Goal: Task Accomplishment & Management: Complete application form

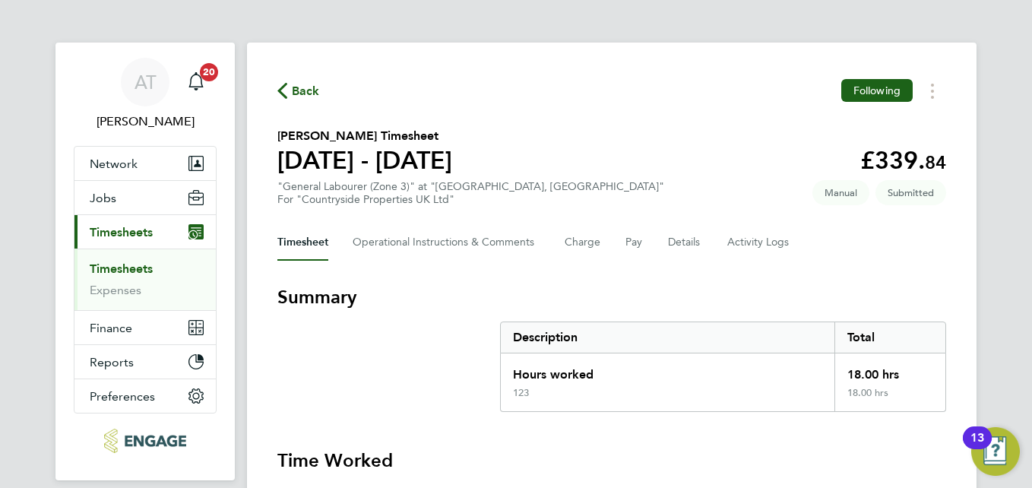
click at [296, 91] on span "Back" at bounding box center [306, 91] width 28 height 18
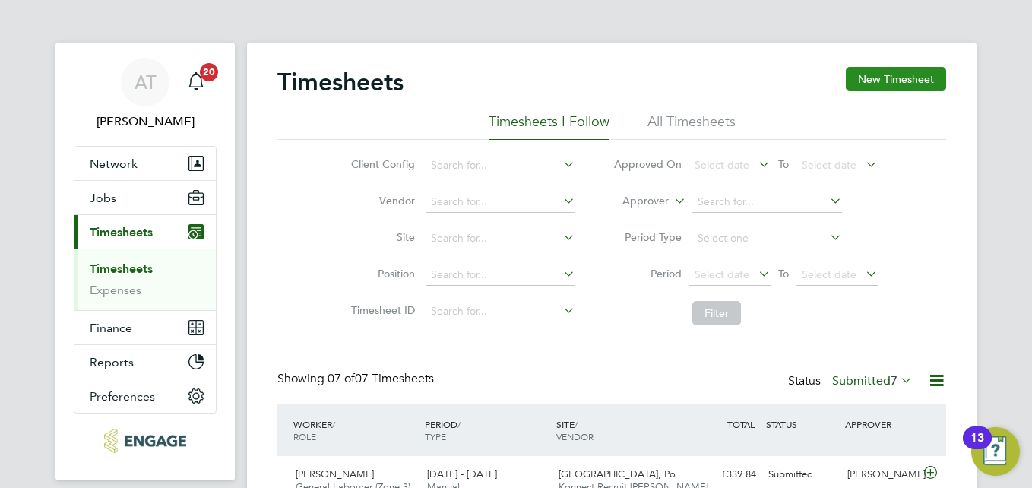
click at [924, 77] on button "New Timesheet" at bounding box center [896, 79] width 100 height 24
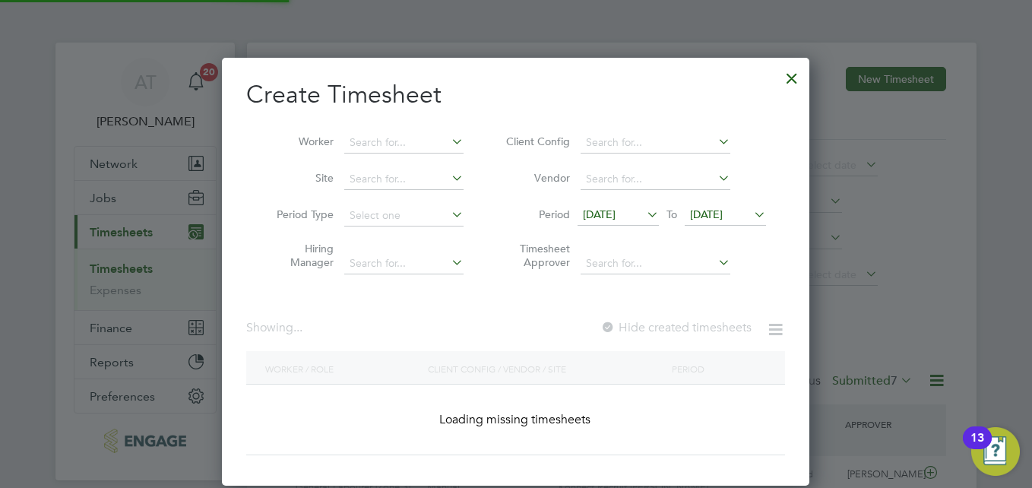
scroll to position [1088, 588]
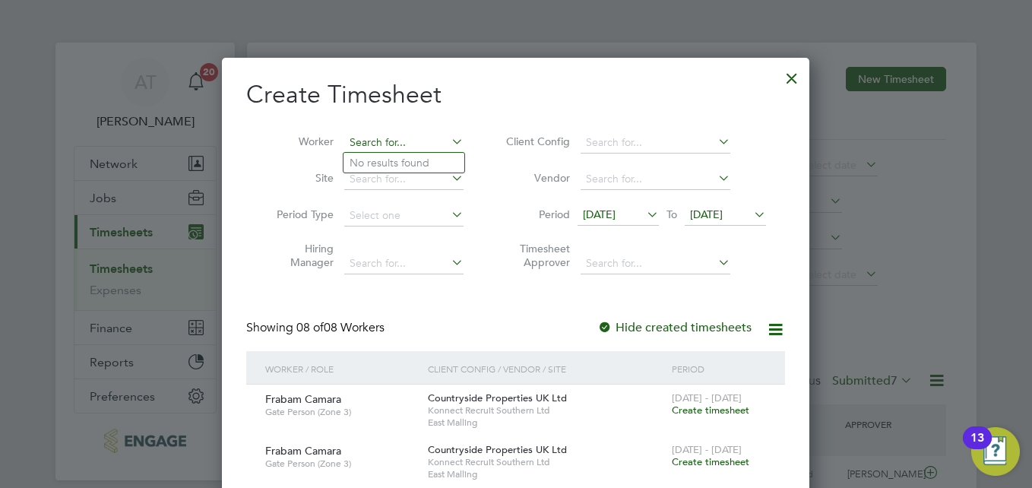
click at [419, 136] on input at bounding box center [403, 142] width 119 height 21
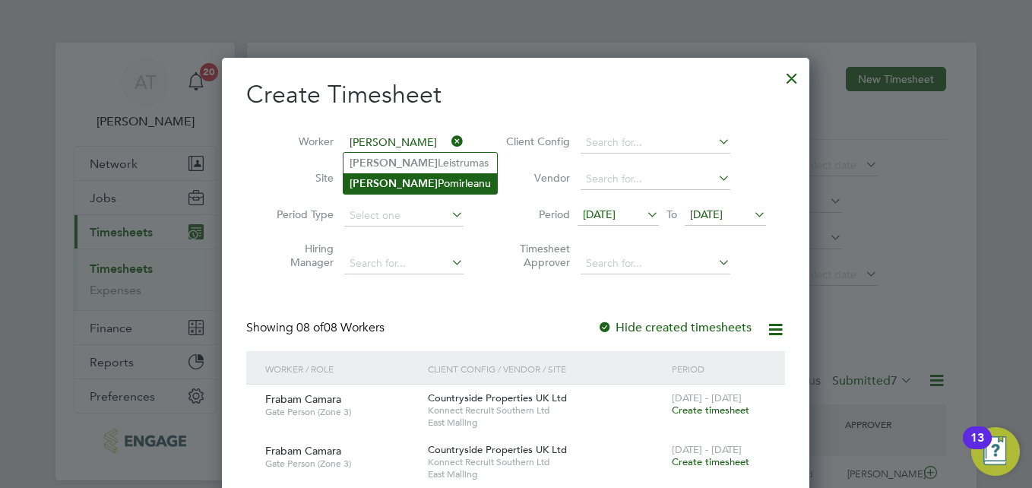
click at [424, 185] on li "[PERSON_NAME]" at bounding box center [421, 183] width 154 height 21
type input "[PERSON_NAME]"
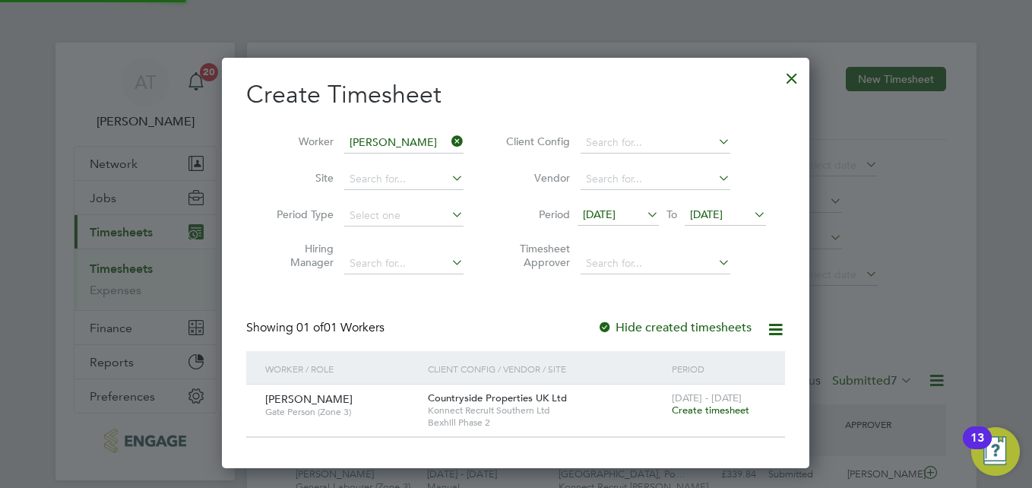
scroll to position [410, 588]
click at [708, 415] on span "Create timesheet" at bounding box center [711, 410] width 78 height 13
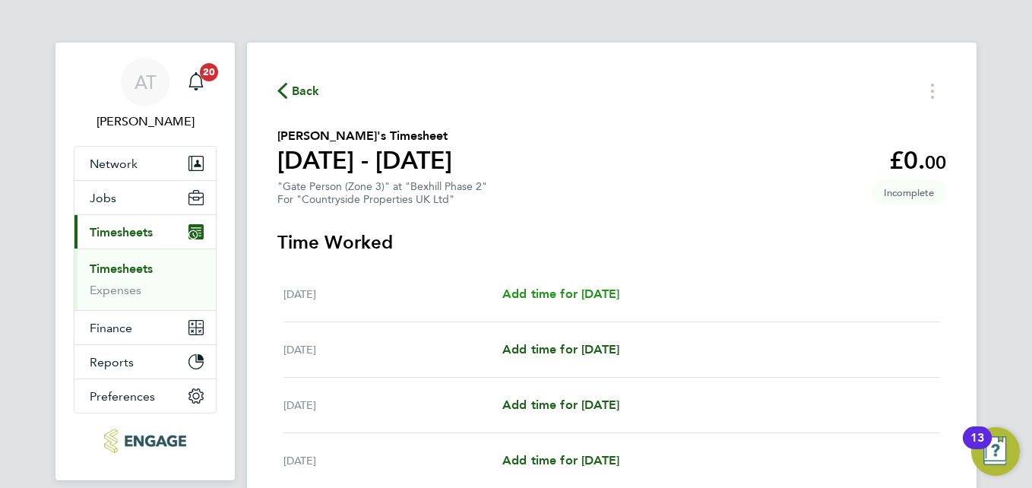
click at [581, 293] on span "Add time for [DATE]" at bounding box center [560, 294] width 117 height 14
select select "30"
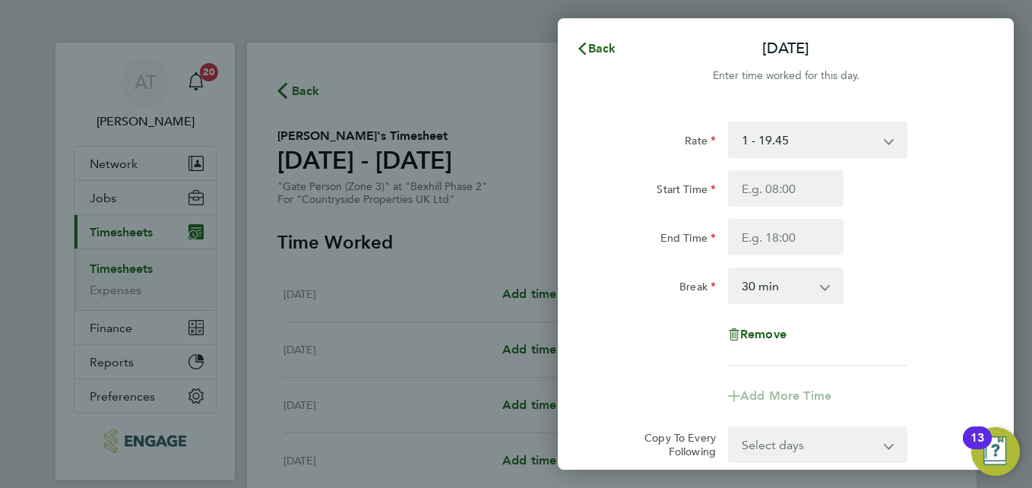
click at [762, 165] on div "Rate 1 - 19.45 2 - 19.45 Start Time End Time Break 0 min 15 min 30 min 45 min 6…" at bounding box center [785, 244] width 371 height 244
click at [765, 177] on input "Start Time" at bounding box center [786, 188] width 116 height 36
type input "07:00"
click at [801, 255] on div "Rate 1 - 19.45 2 - 19.45 Start Time 07:00 End Time Break 0 min 15 min 30 min 45…" at bounding box center [785, 244] width 371 height 244
click at [793, 248] on input "End Time" at bounding box center [786, 237] width 116 height 36
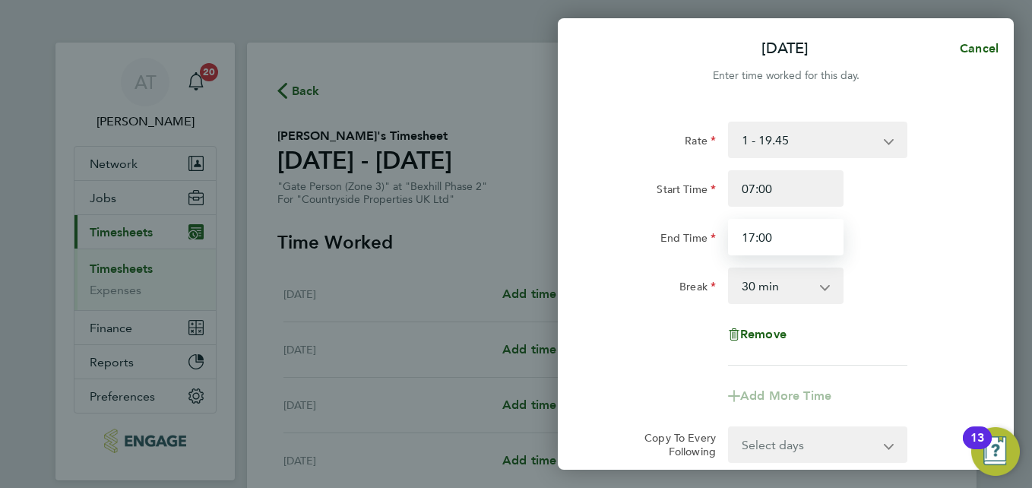
type input "17:00"
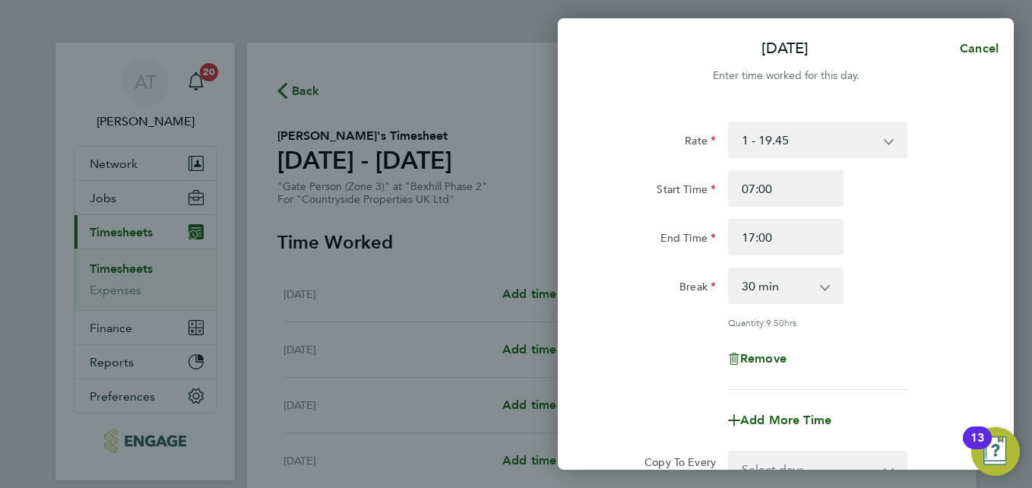
click at [916, 249] on div "End Time 17:00" at bounding box center [785, 237] width 383 height 36
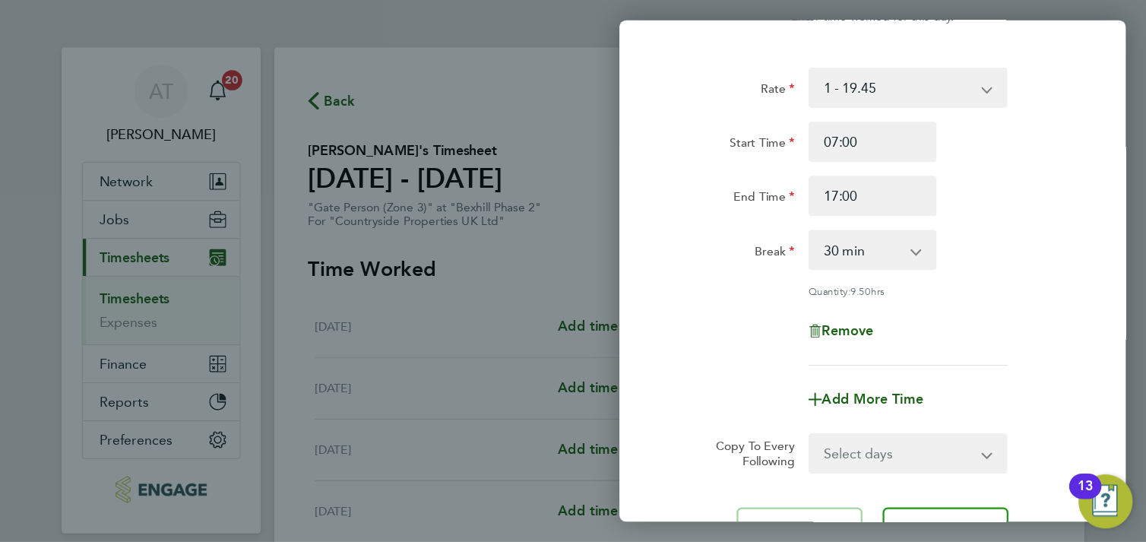
scroll to position [91, 0]
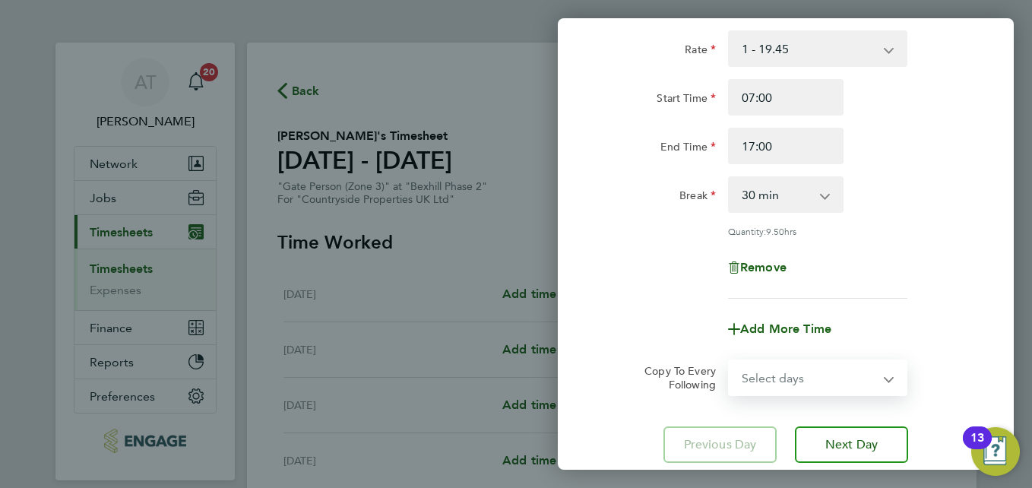
click at [876, 372] on select "Select days Day Weekday (Mon-Fri) Weekend (Sat-Sun) [DATE] [DATE] [DATE] [DATE]…" at bounding box center [810, 377] width 160 height 33
select select "TUE"
click at [730, 361] on select "Select days Day Weekday (Mon-Fri) Weekend (Sat-Sun) [DATE] [DATE] [DATE] [DATE]…" at bounding box center [810, 377] width 160 height 33
select select "[DATE]"
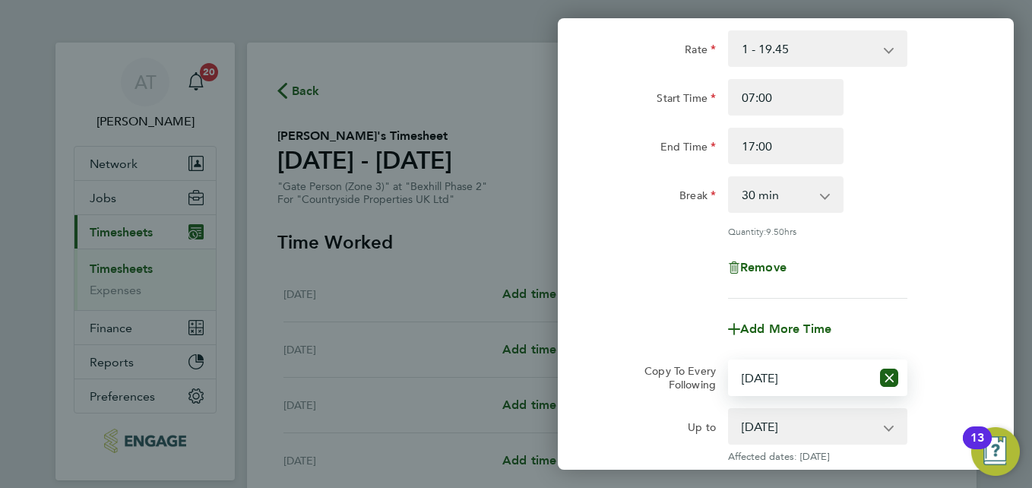
select select "TUE"
click at [953, 265] on div "Remove" at bounding box center [785, 267] width 383 height 36
click at [923, 220] on div "Rate 1 - 19.45 2 - 19.45 Start Time 07:00 End Time 17:00 Break 0 min 15 min 30 …" at bounding box center [785, 164] width 371 height 268
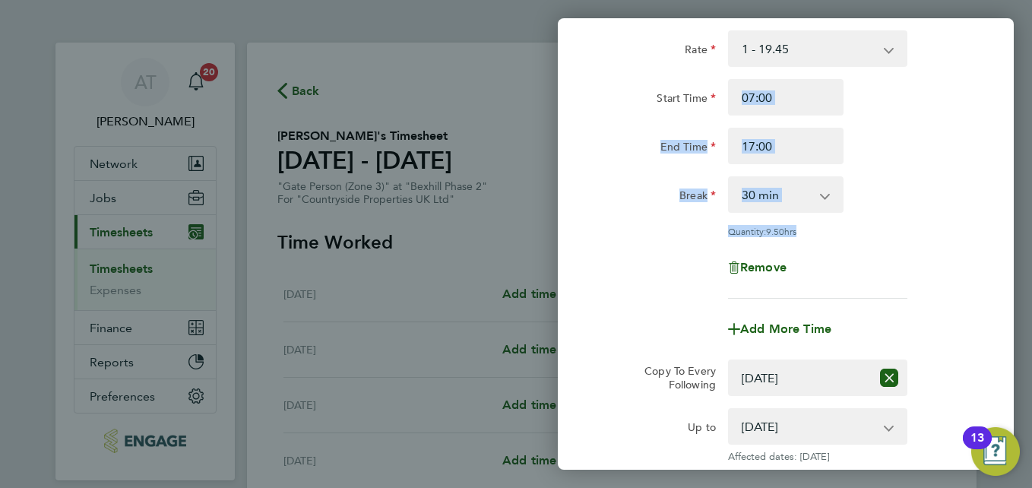
drag, startPoint x: 923, startPoint y: 220, endPoint x: 972, endPoint y: 103, distance: 126.1
click at [971, 103] on div "Rate 1 - 19.45 2 - 19.45 Start Time 07:00 End Time 17:00 Break 0 min 15 min 30 …" at bounding box center [785, 164] width 371 height 268
click at [965, 252] on div "Remove" at bounding box center [785, 267] width 383 height 36
click at [965, 217] on div "Rate 1 - 19.45 2 - 19.45 Start Time 07:00 End Time 17:00 Break 0 min 15 min 30 …" at bounding box center [785, 164] width 371 height 268
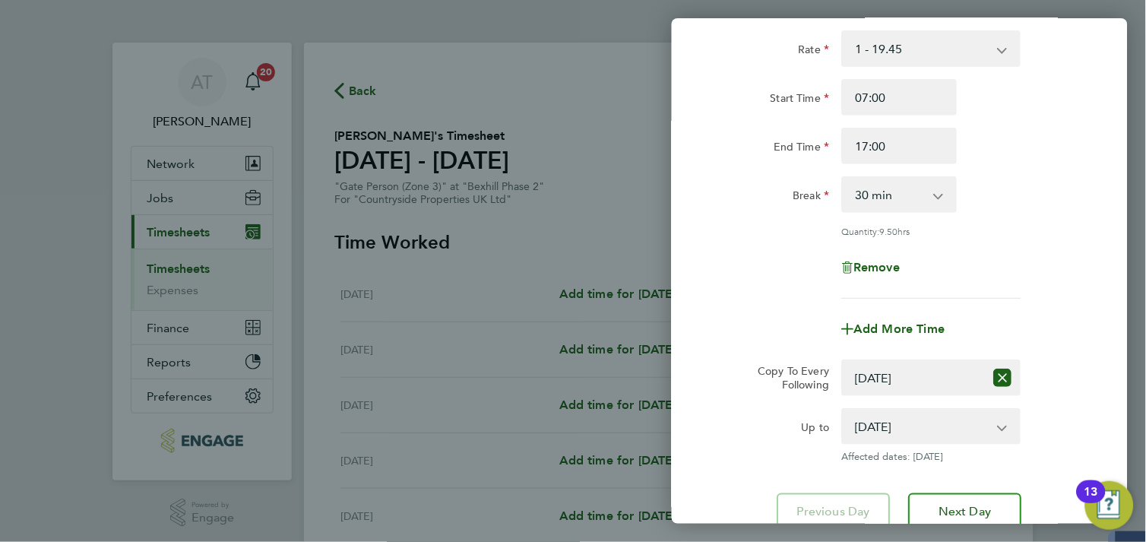
drag, startPoint x: 984, startPoint y: 0, endPoint x: 709, endPoint y: 158, distance: 317.3
click at [709, 158] on div "End Time" at bounding box center [772, 146] width 128 height 36
click at [517, 103] on div "[DATE] Cancel Enter time worked for this day. Rate 1 - 19.45 2 - 19.45 Start Ti…" at bounding box center [573, 271] width 1146 height 542
click at [975, 487] on span "Next Day" at bounding box center [965, 511] width 52 height 15
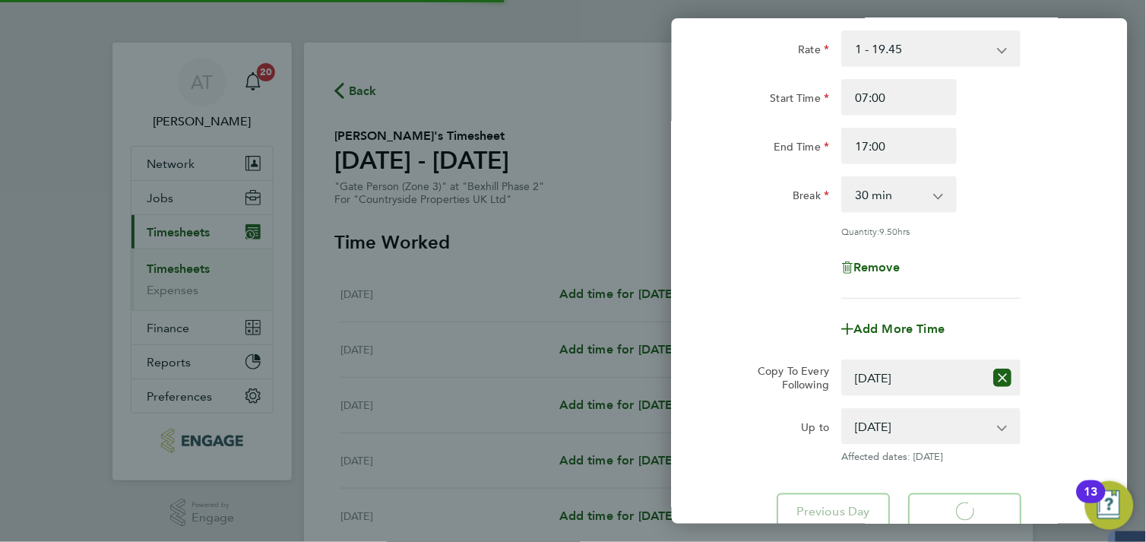
select select "30"
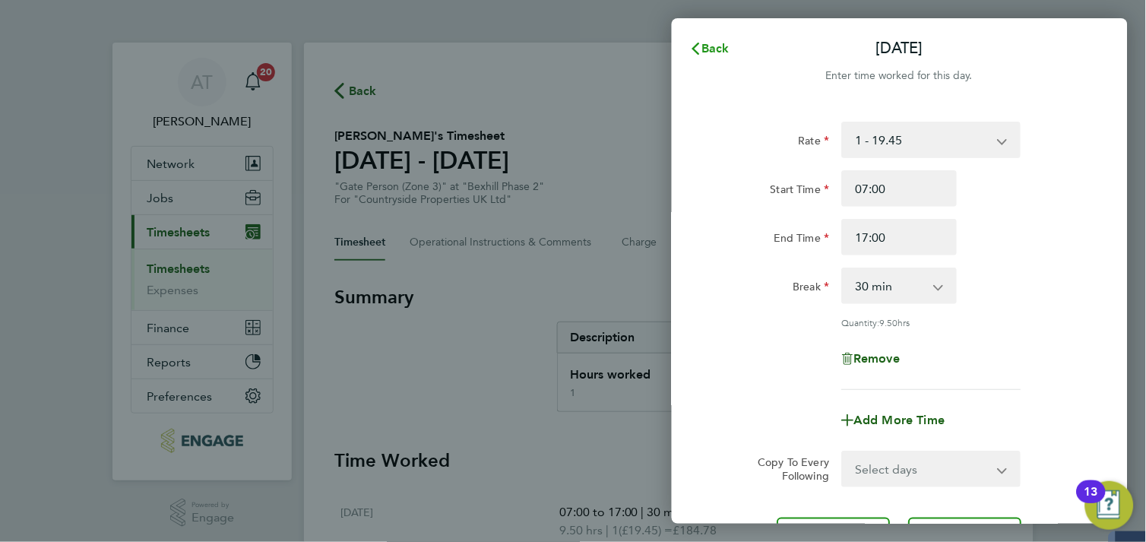
click at [701, 54] on icon "button" at bounding box center [696, 49] width 12 height 12
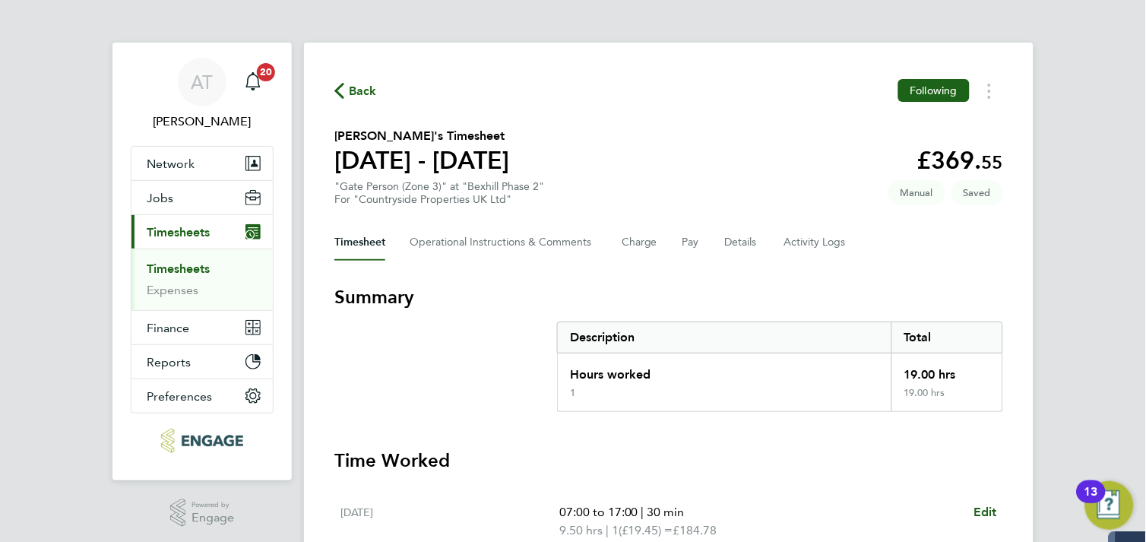
click at [1031, 316] on div "AT [PERSON_NAME] Notifications 20 Applications: Network Team Members Businesses…" at bounding box center [573, 522] width 1146 height 1044
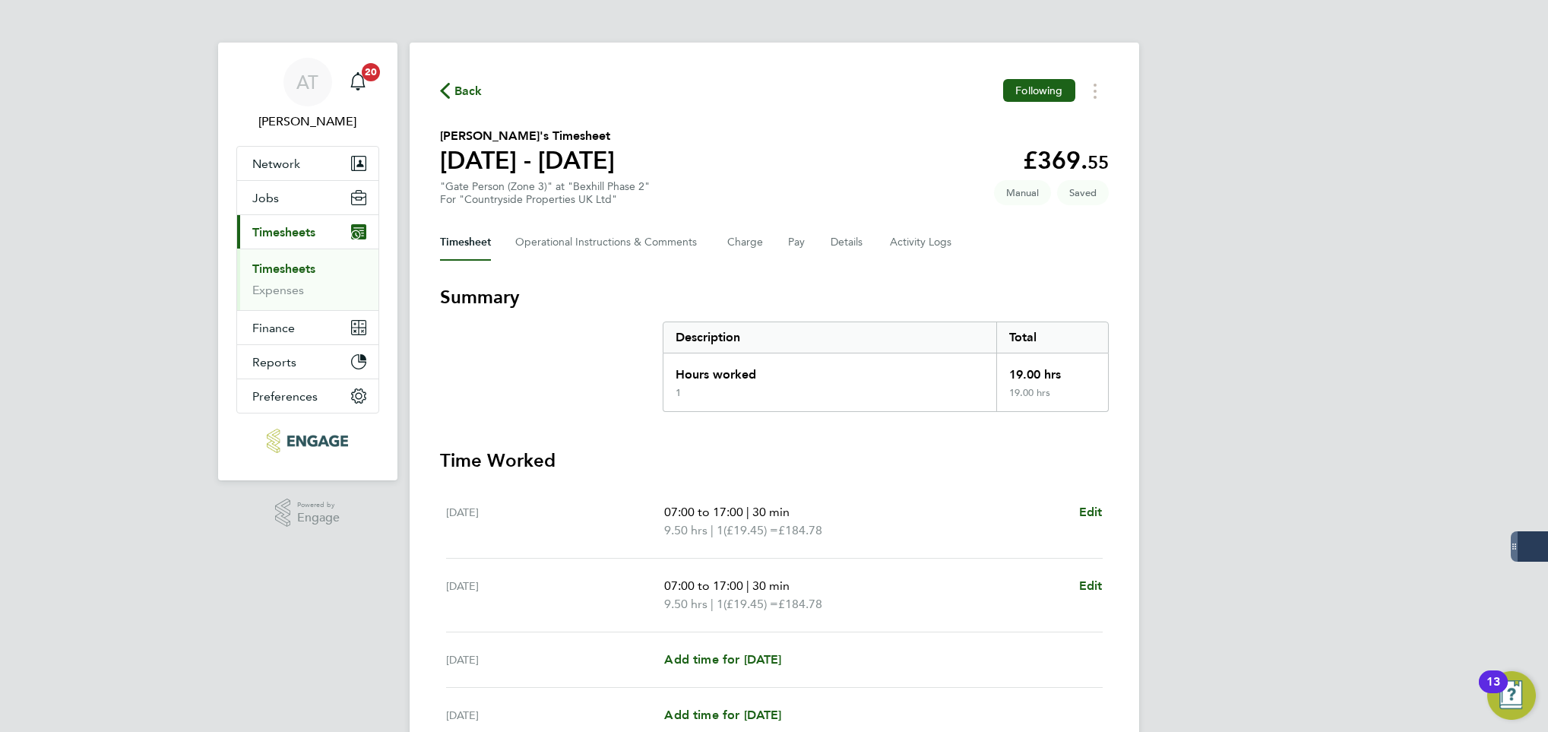
drag, startPoint x: 1020, startPoint y: 8, endPoint x: 851, endPoint y: 103, distance: 193.6
click at [851, 103] on div "Back Following" at bounding box center [774, 91] width 669 height 24
click at [465, 82] on span "Back" at bounding box center [469, 91] width 28 height 18
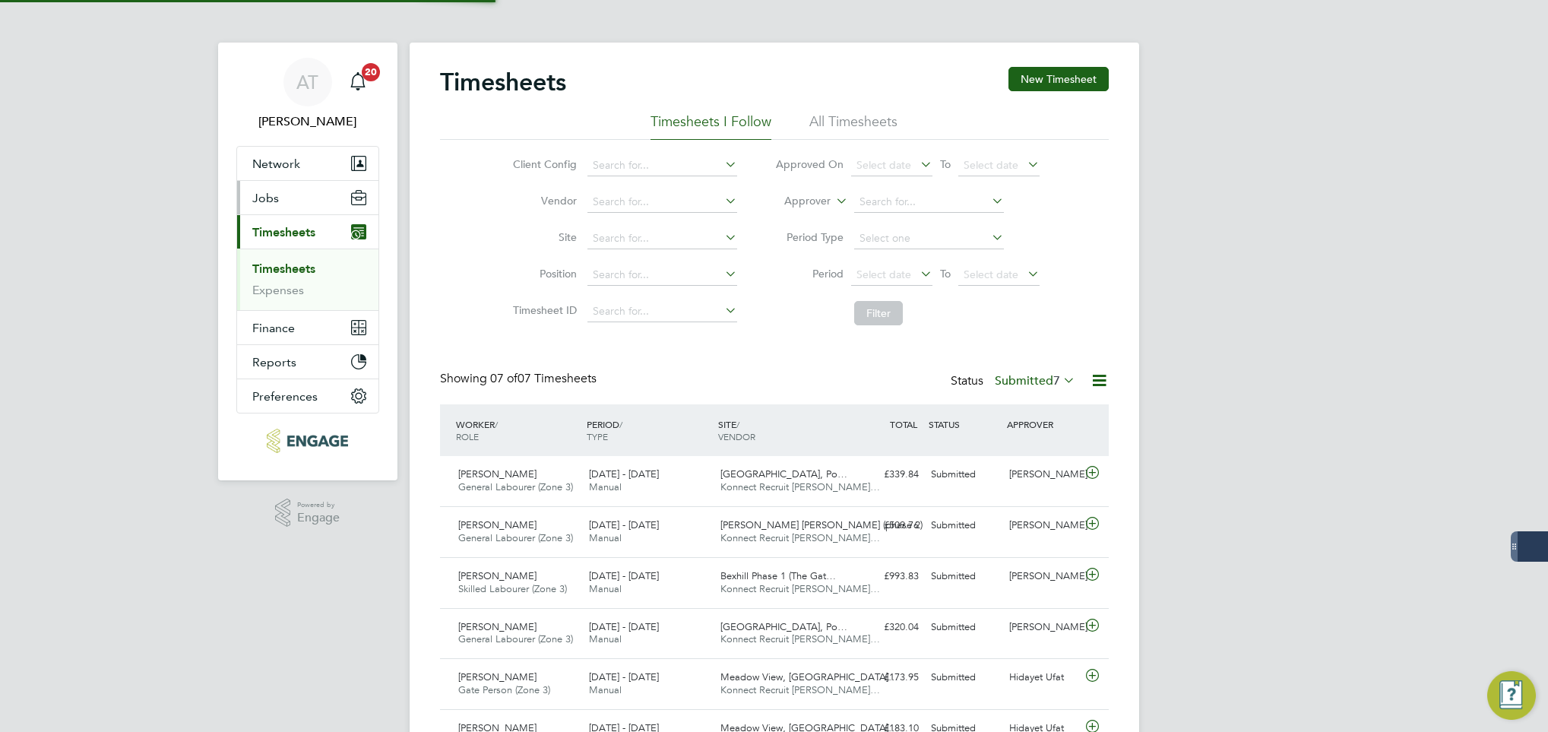
scroll to position [39, 132]
click at [1024, 81] on button "New Timesheet" at bounding box center [1059, 79] width 100 height 24
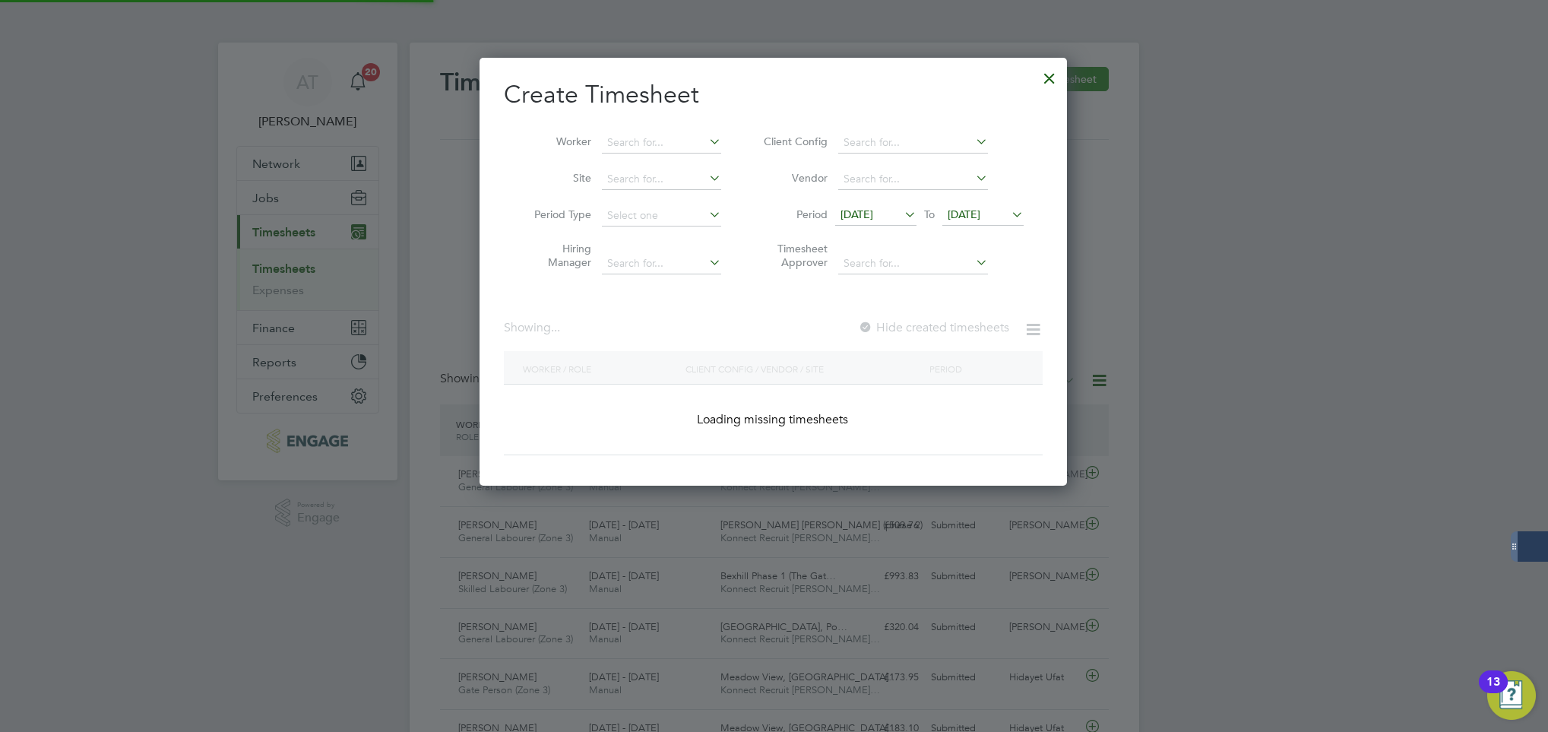
scroll to position [8, 8]
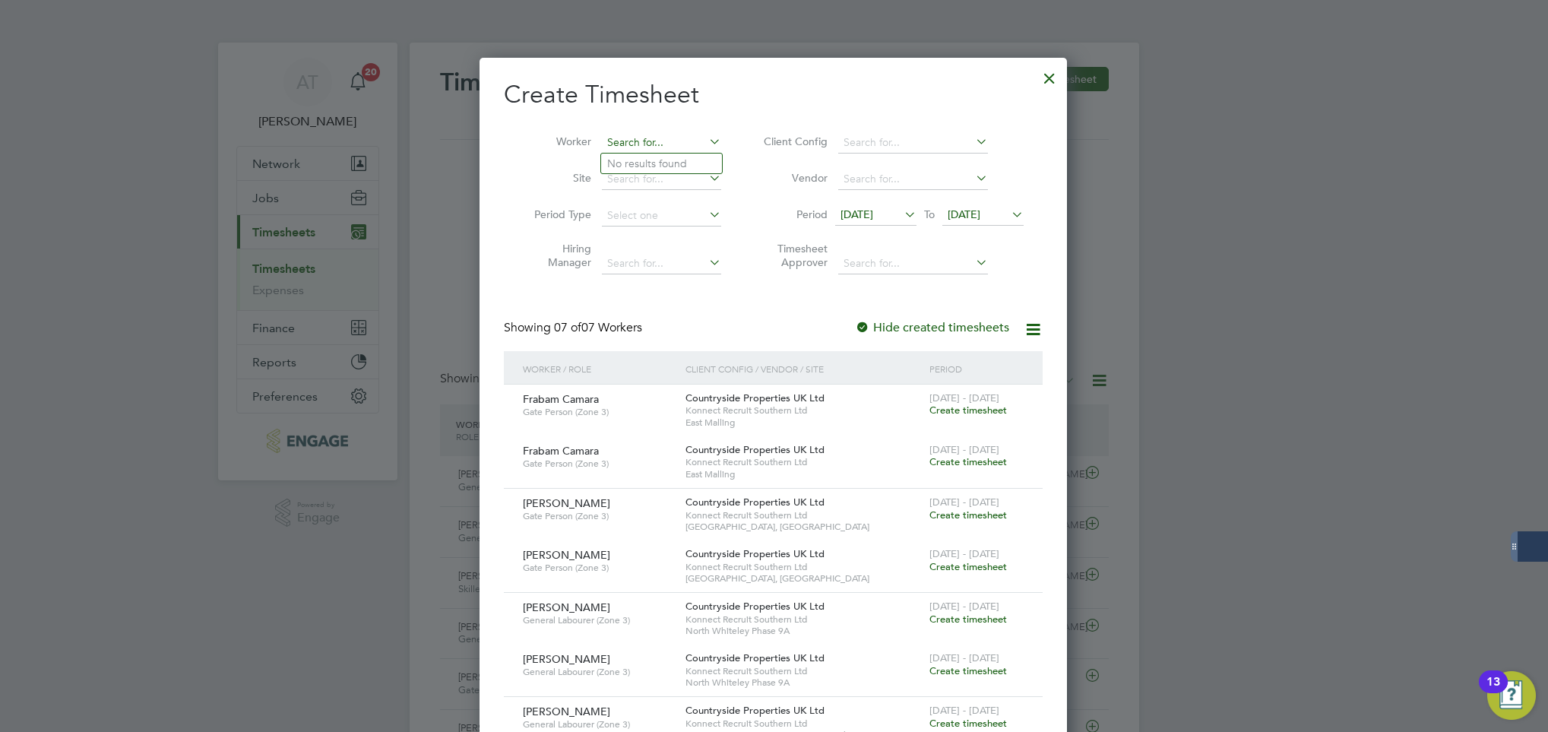
click at [669, 146] on input at bounding box center [661, 142] width 119 height 21
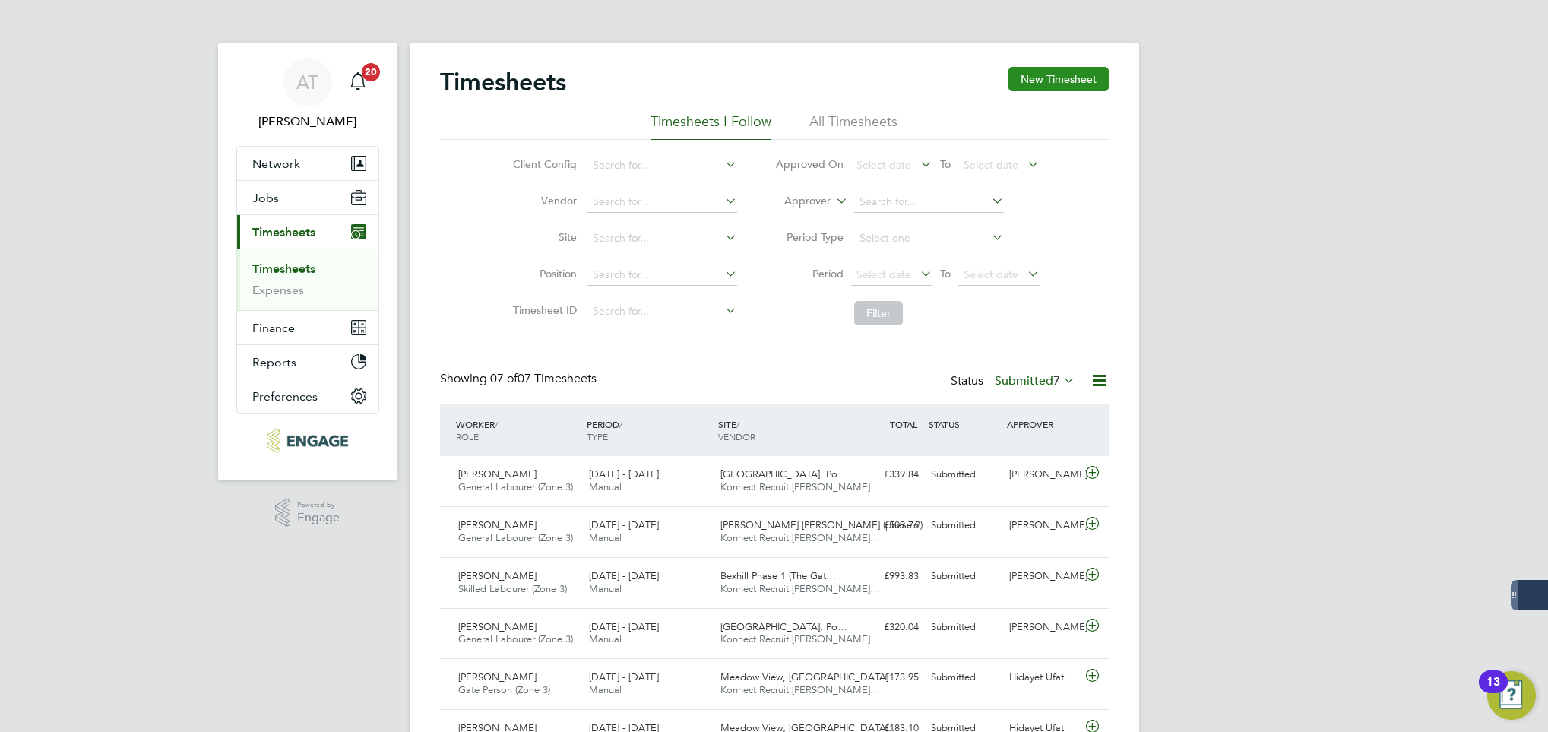
click at [1065, 85] on button "New Timesheet" at bounding box center [1059, 79] width 100 height 24
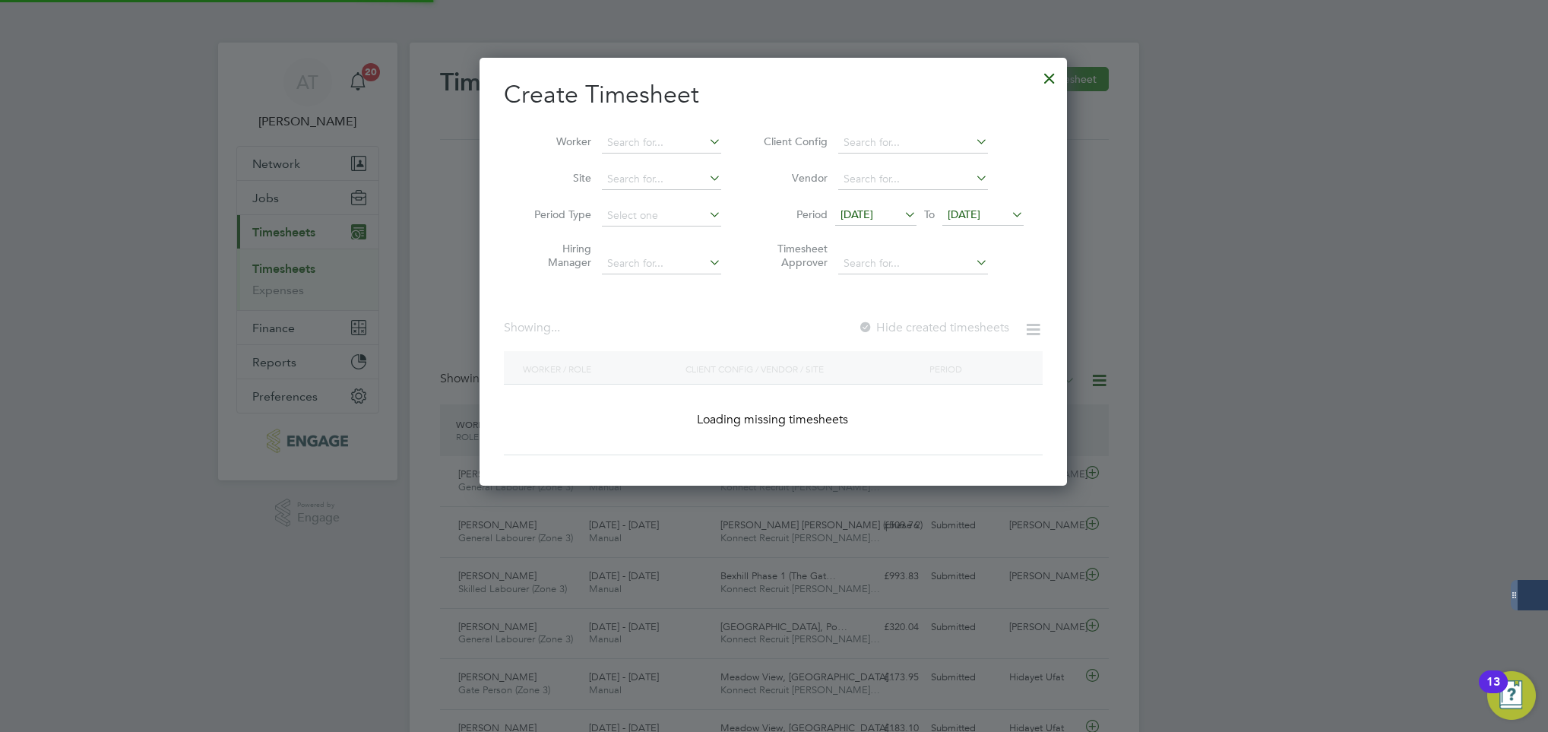
scroll to position [8, 8]
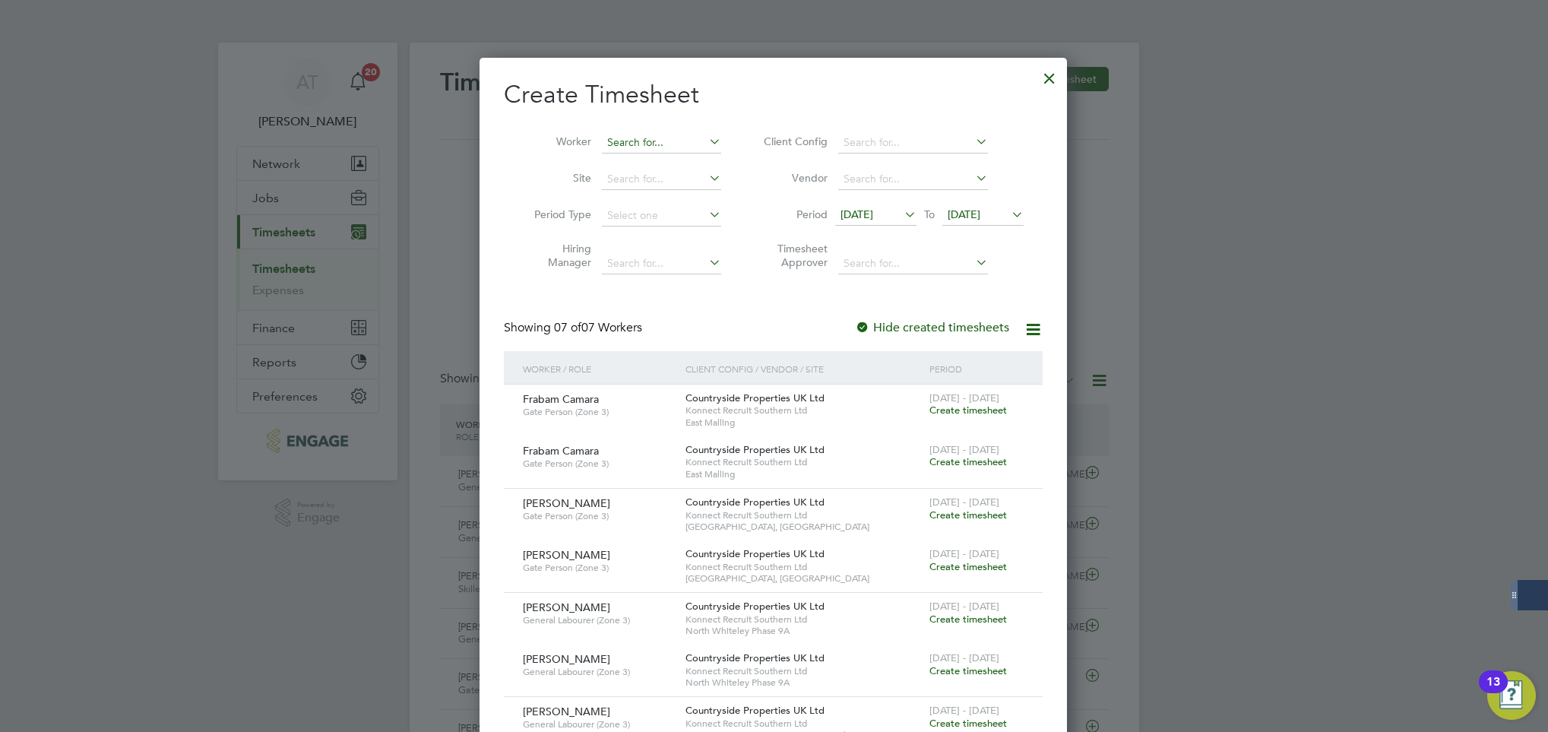
drag, startPoint x: 612, startPoint y: 128, endPoint x: 625, endPoint y: 139, distance: 17.2
click at [625, 139] on li "Worker" at bounding box center [622, 143] width 236 height 36
click at [625, 139] on input at bounding box center [661, 142] width 119 height 21
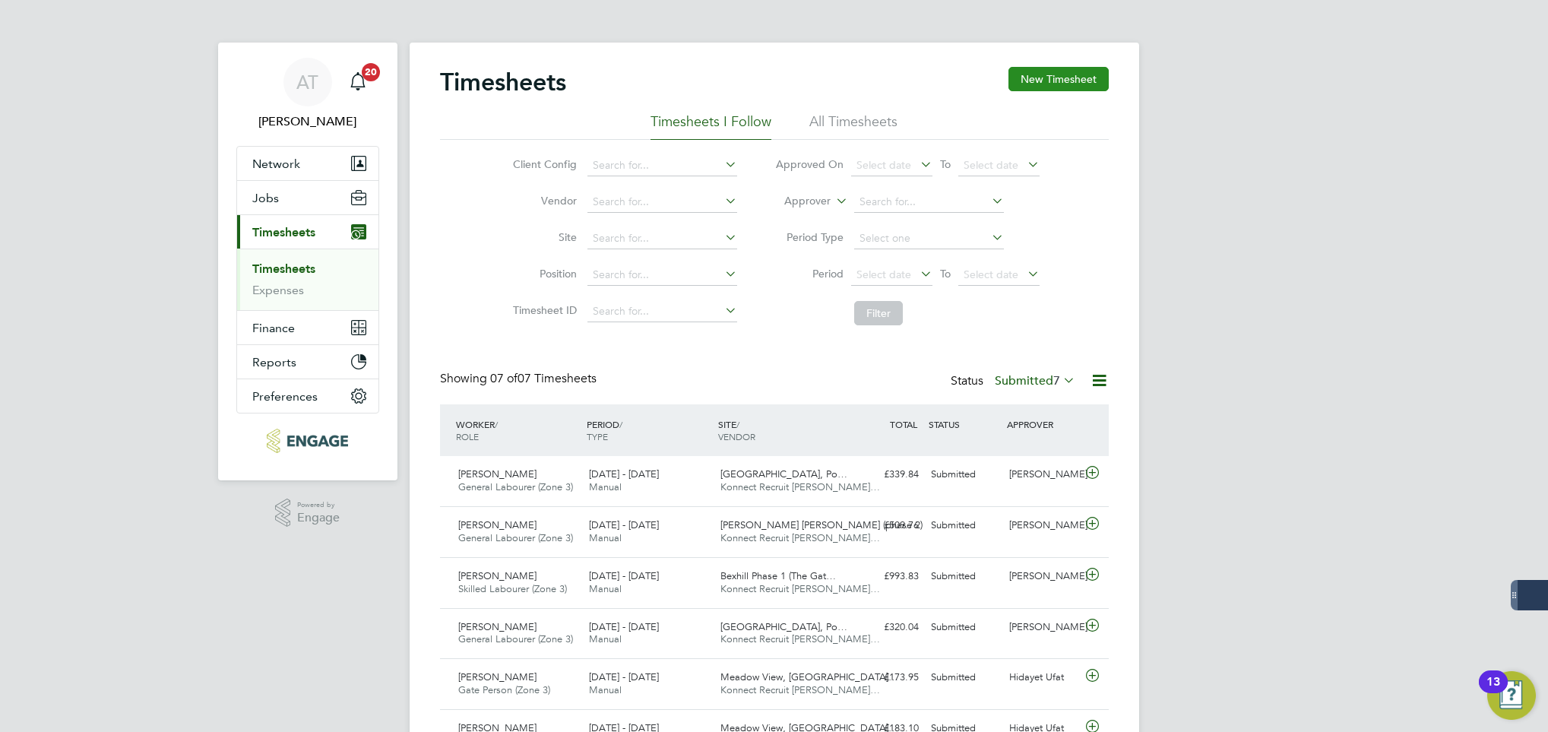
click at [1031, 80] on button "New Timesheet" at bounding box center [1059, 79] width 100 height 24
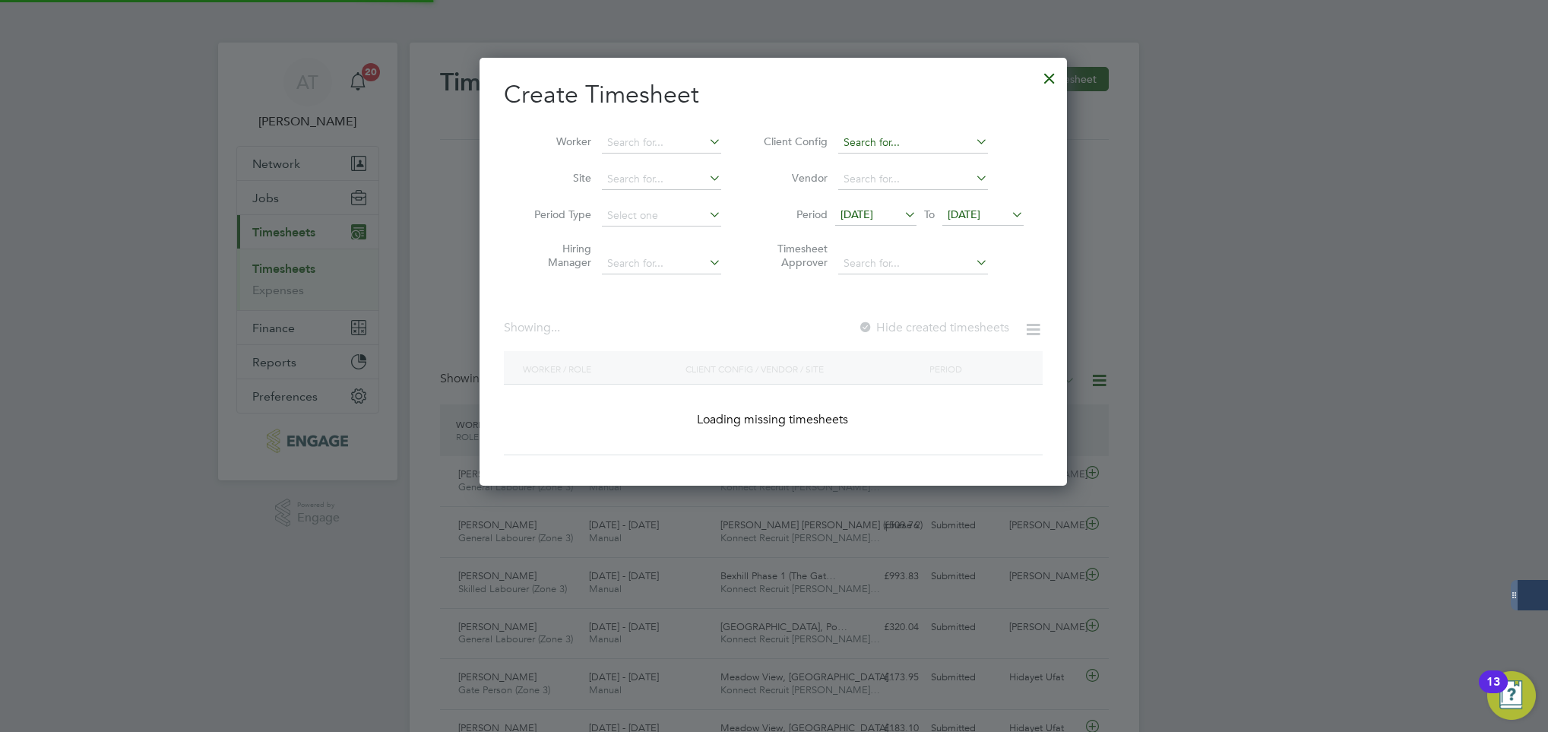
scroll to position [8, 8]
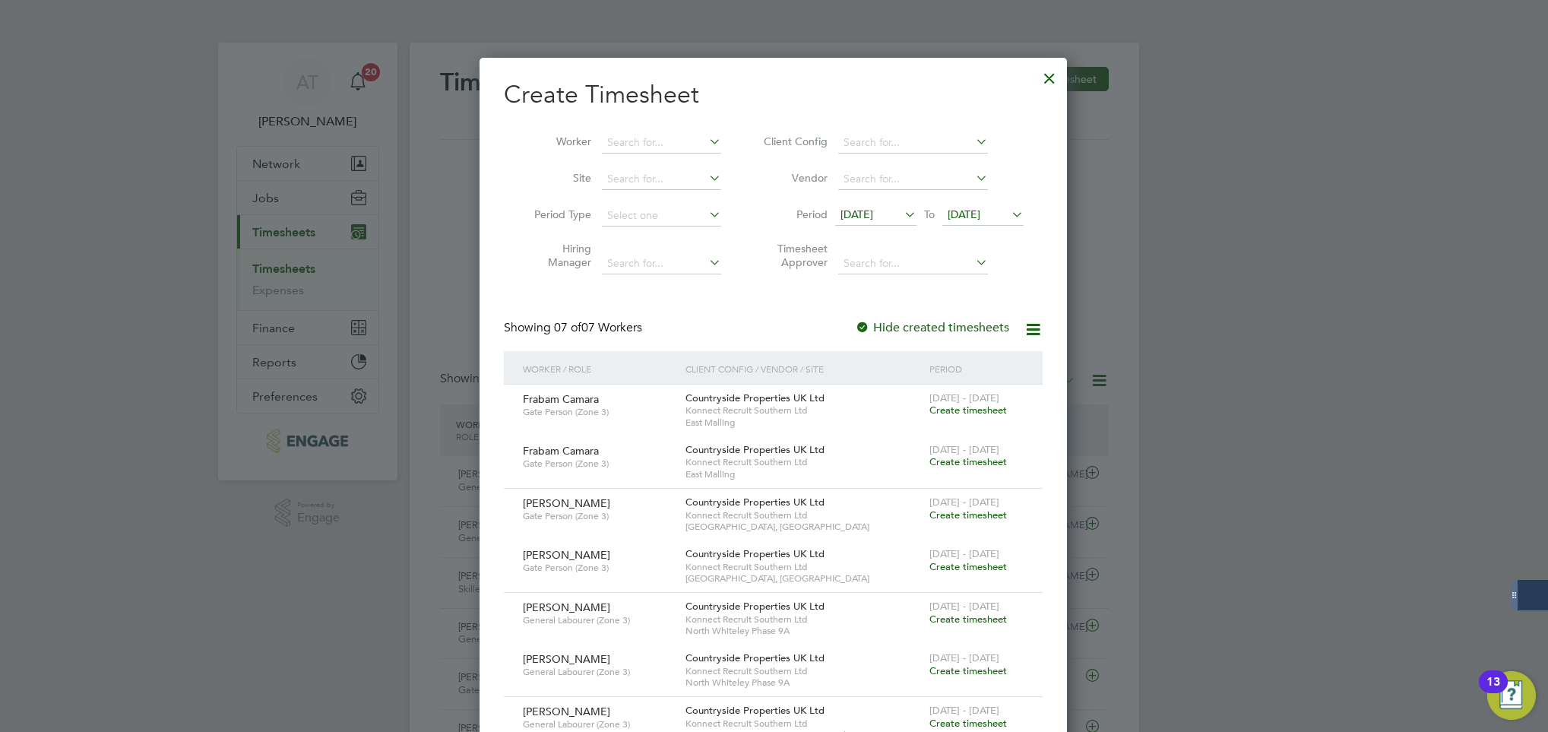
click at [648, 157] on li "Worker" at bounding box center [622, 143] width 236 height 36
click at [632, 138] on input at bounding box center [661, 142] width 119 height 21
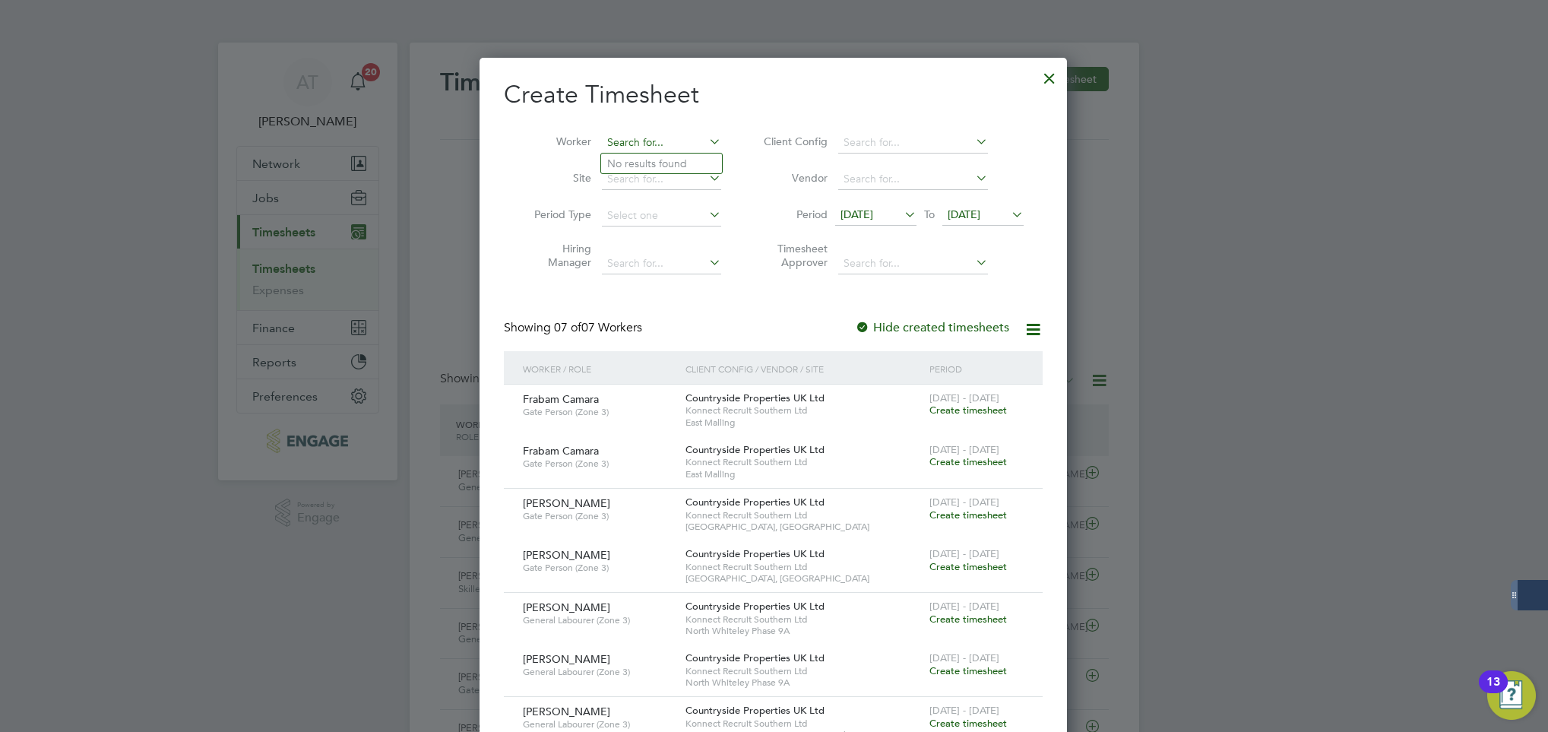
click at [632, 138] on input at bounding box center [661, 142] width 119 height 21
click at [1362, 315] on div at bounding box center [774, 366] width 1548 height 732
click at [641, 133] on input at bounding box center [661, 142] width 119 height 21
click at [1269, 233] on div at bounding box center [774, 366] width 1548 height 732
click at [661, 142] on input at bounding box center [661, 142] width 119 height 21
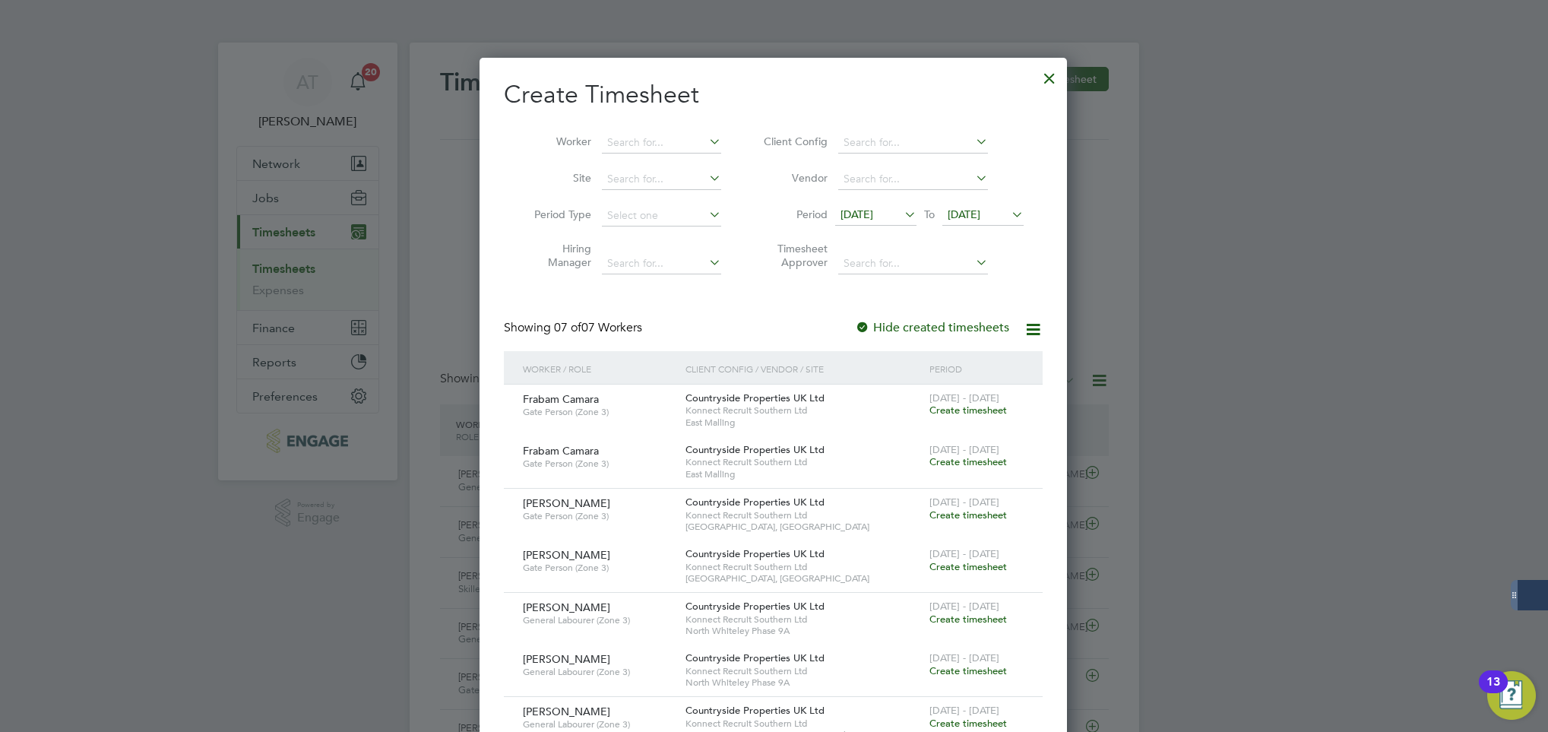
click at [632, 153] on ul "No results found" at bounding box center [661, 163] width 122 height 21
